Goal: Navigation & Orientation: Find specific page/section

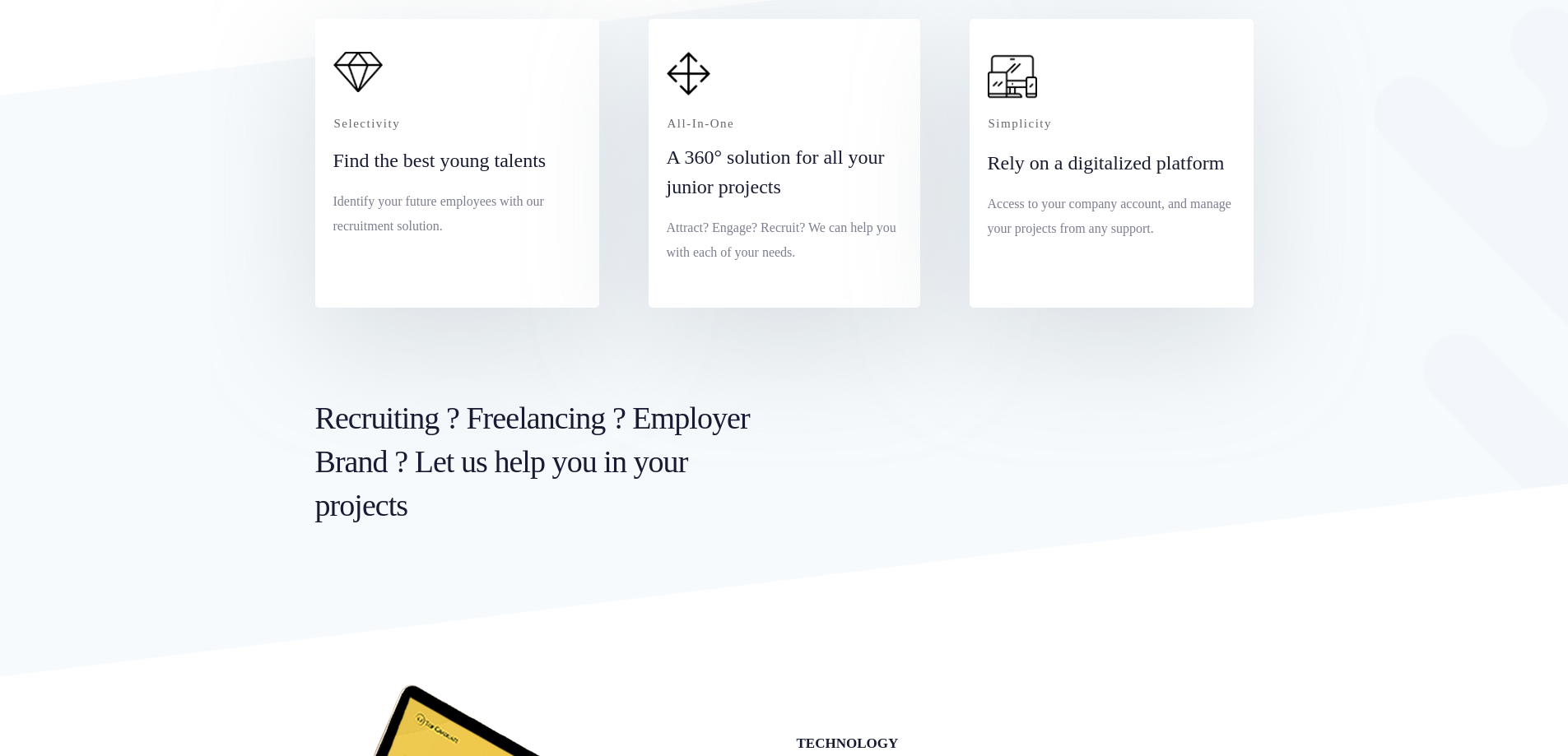
scroll to position [1235, 0]
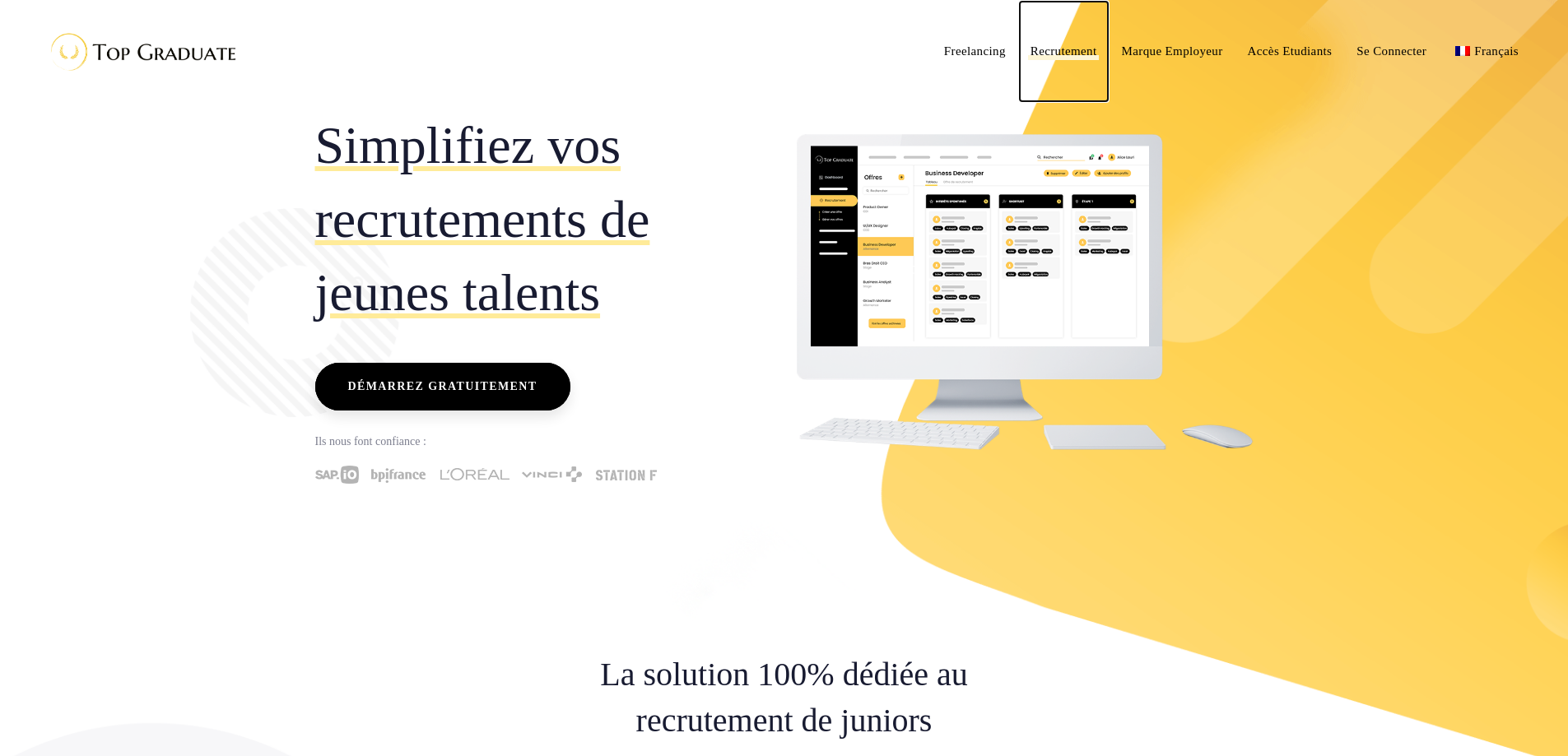
click at [1065, 49] on span "Recrutement" at bounding box center [1063, 51] width 67 height 13
click at [1300, 54] on span "Accès Etudiants" at bounding box center [1290, 51] width 85 height 13
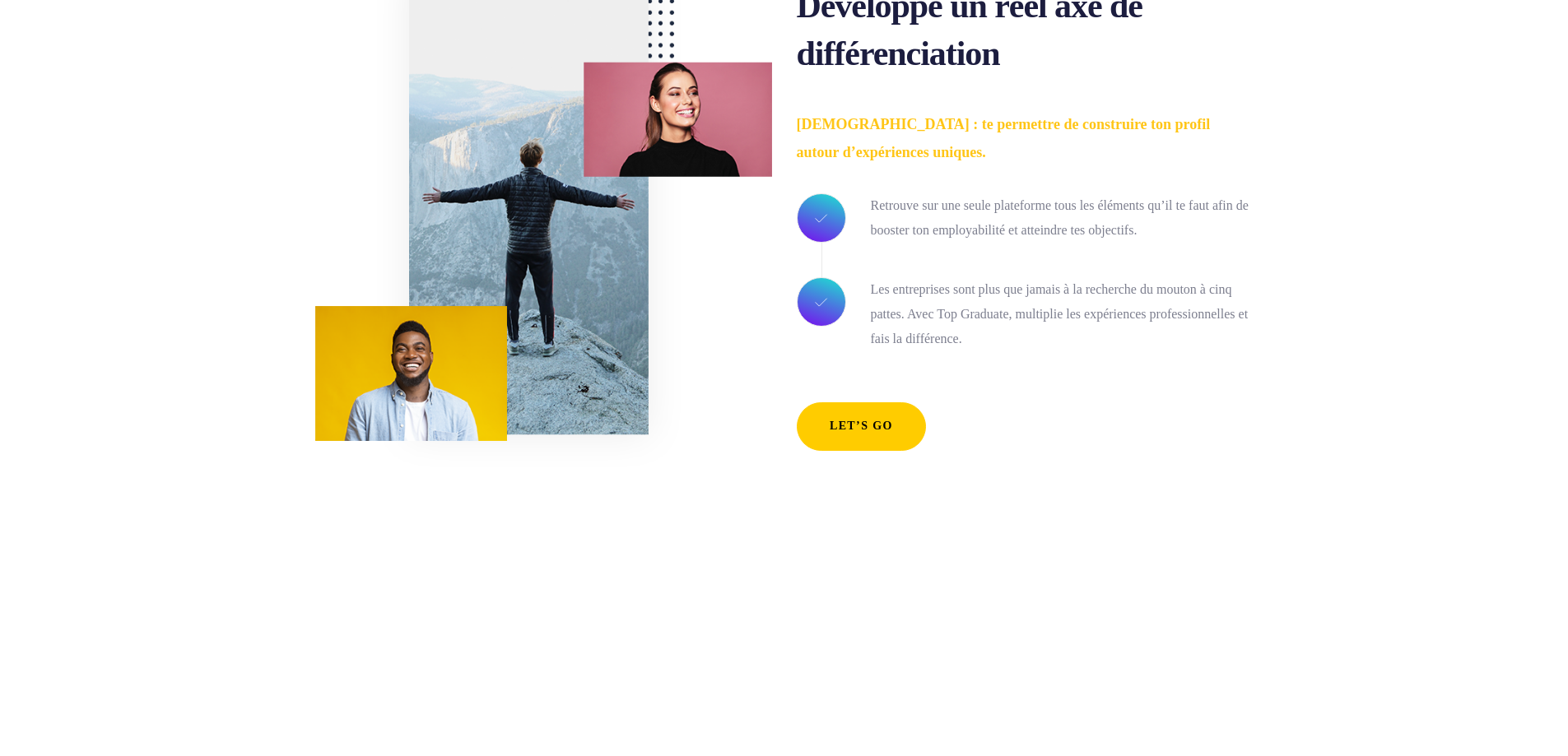
scroll to position [823, 0]
